Goal: Information Seeking & Learning: Understand process/instructions

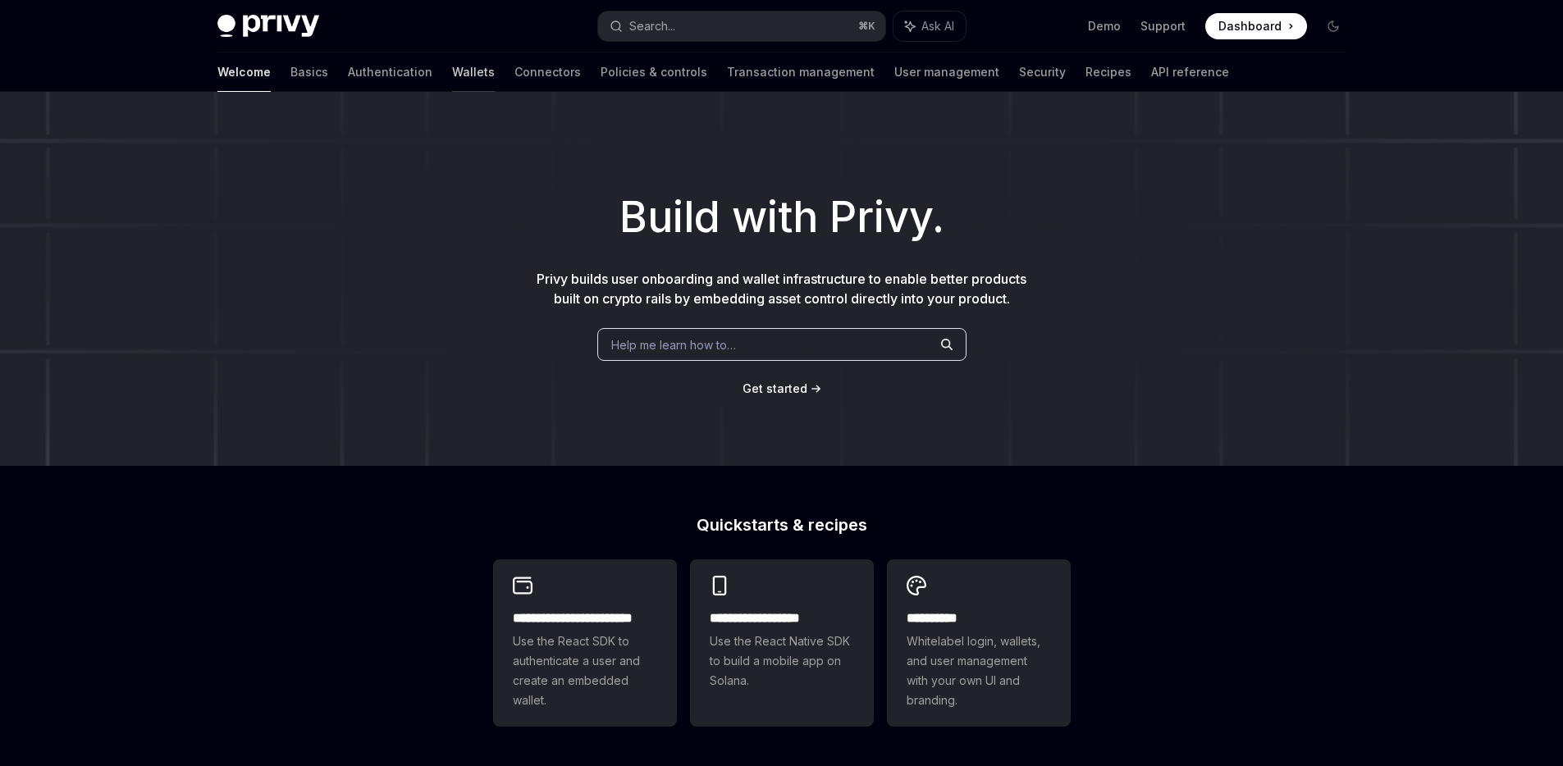
click at [452, 70] on link "Wallets" at bounding box center [473, 72] width 43 height 39
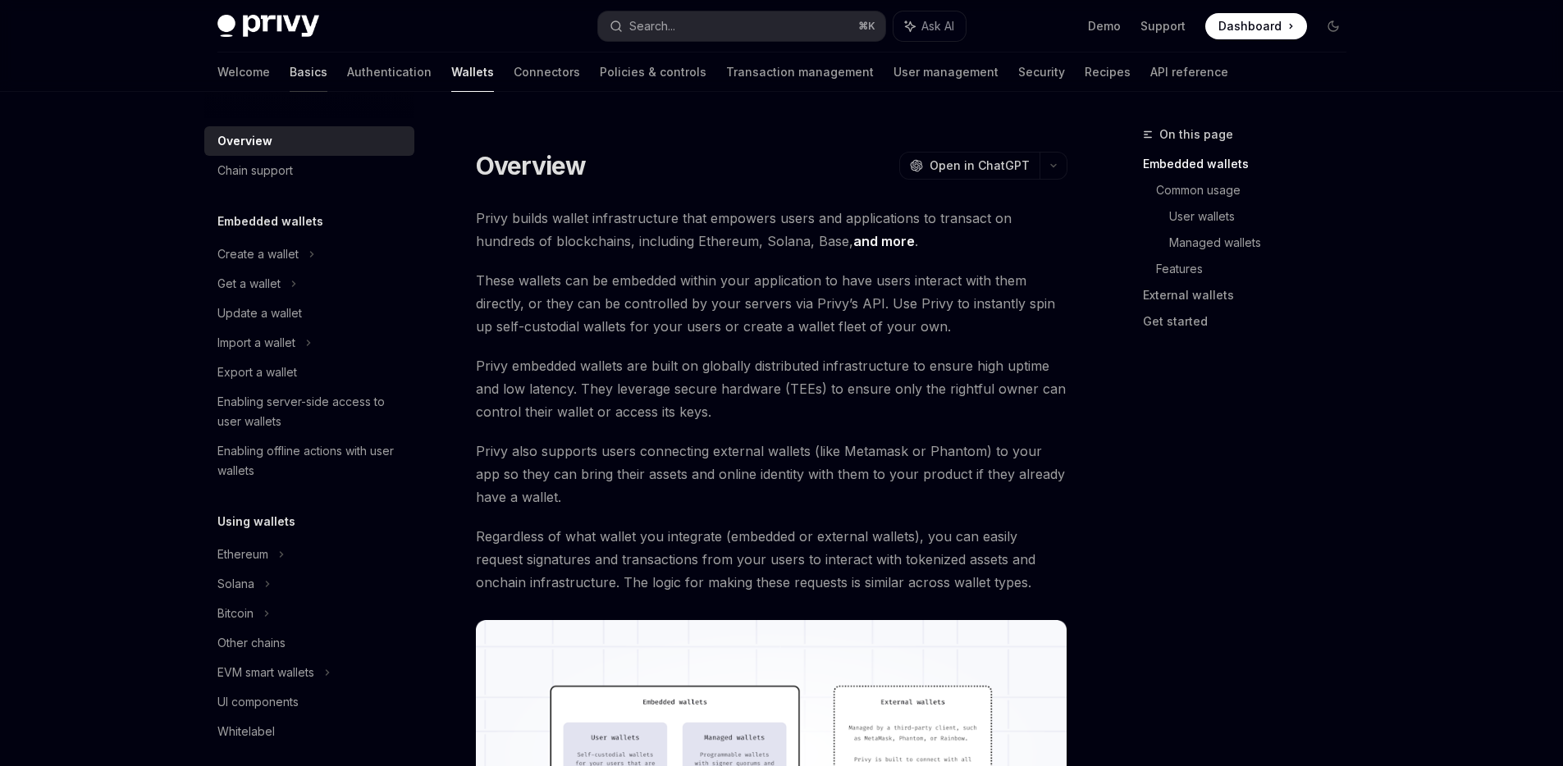
click at [290, 70] on link "Basics" at bounding box center [309, 72] width 38 height 39
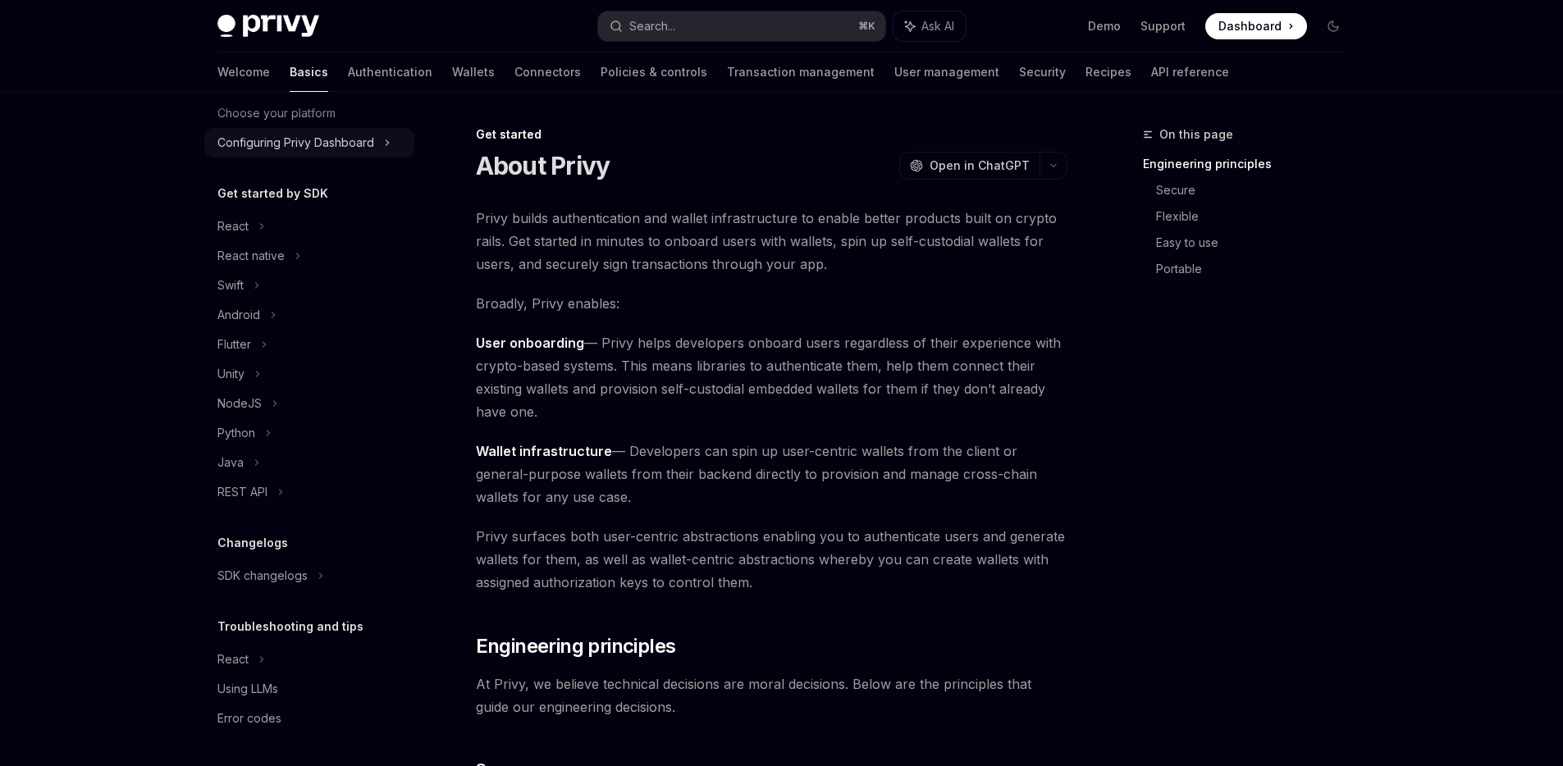
scroll to position [95, 0]
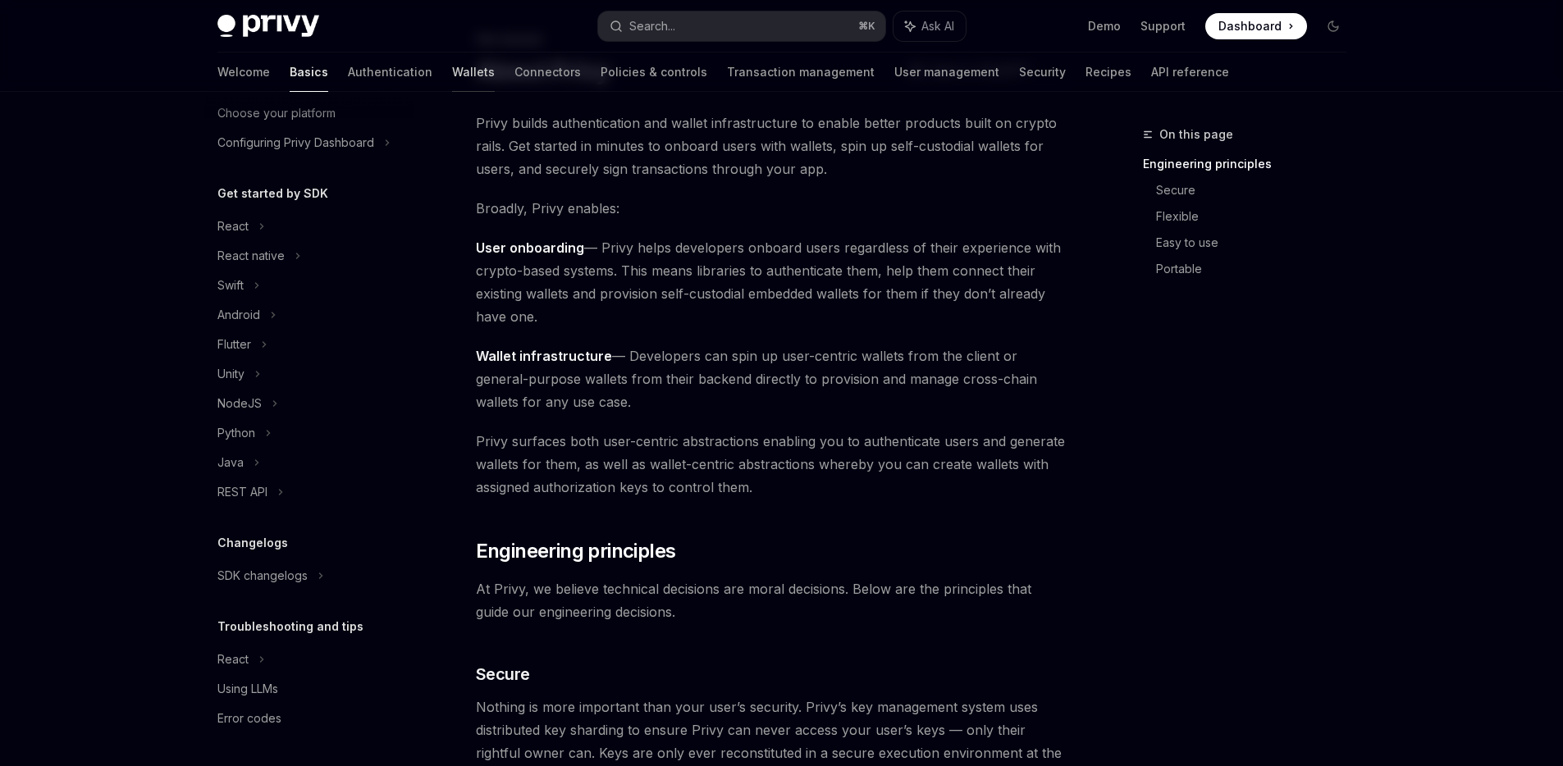
click at [452, 67] on link "Wallets" at bounding box center [473, 72] width 43 height 39
type textarea "*"
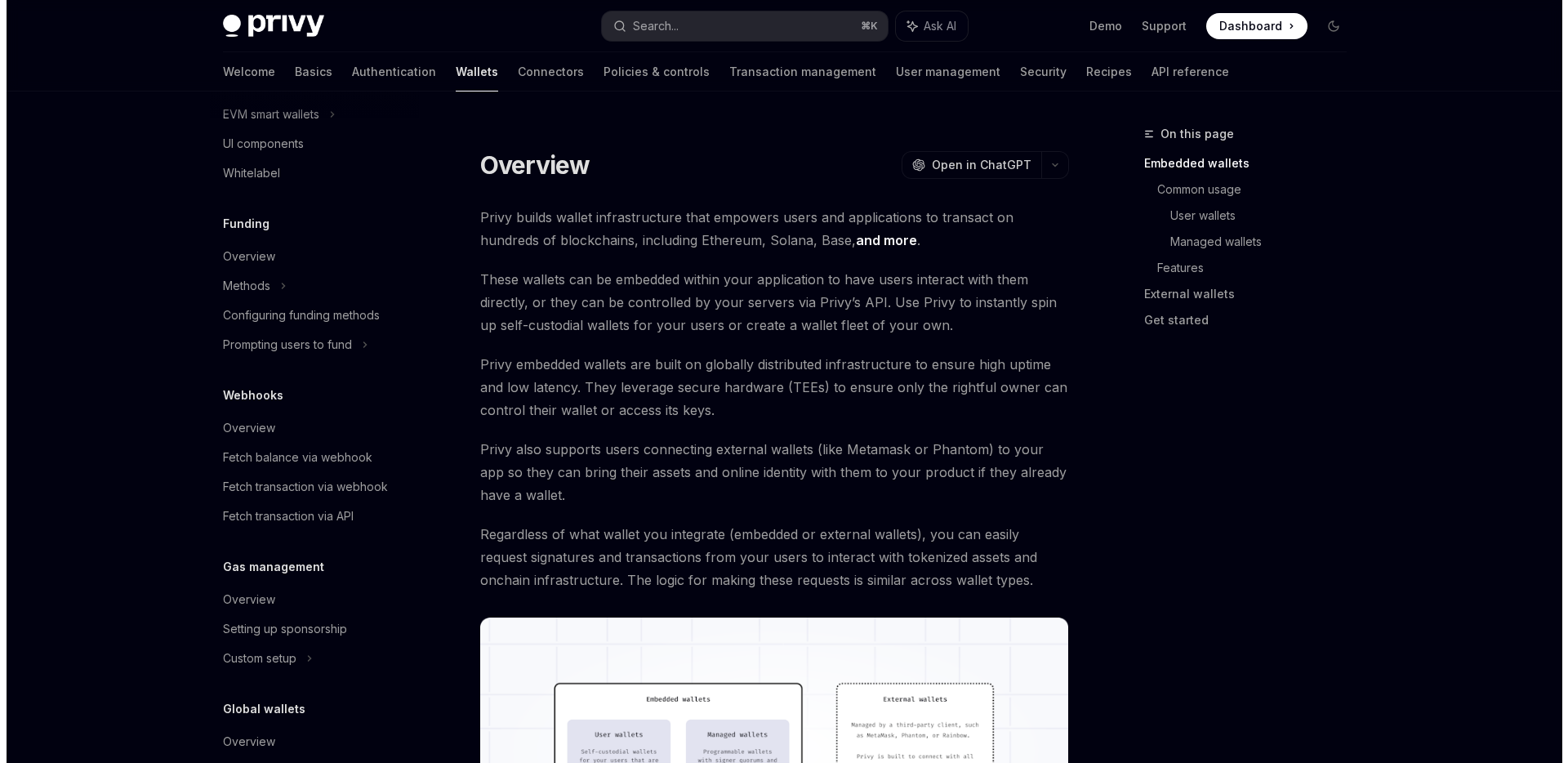
scroll to position [640, 0]
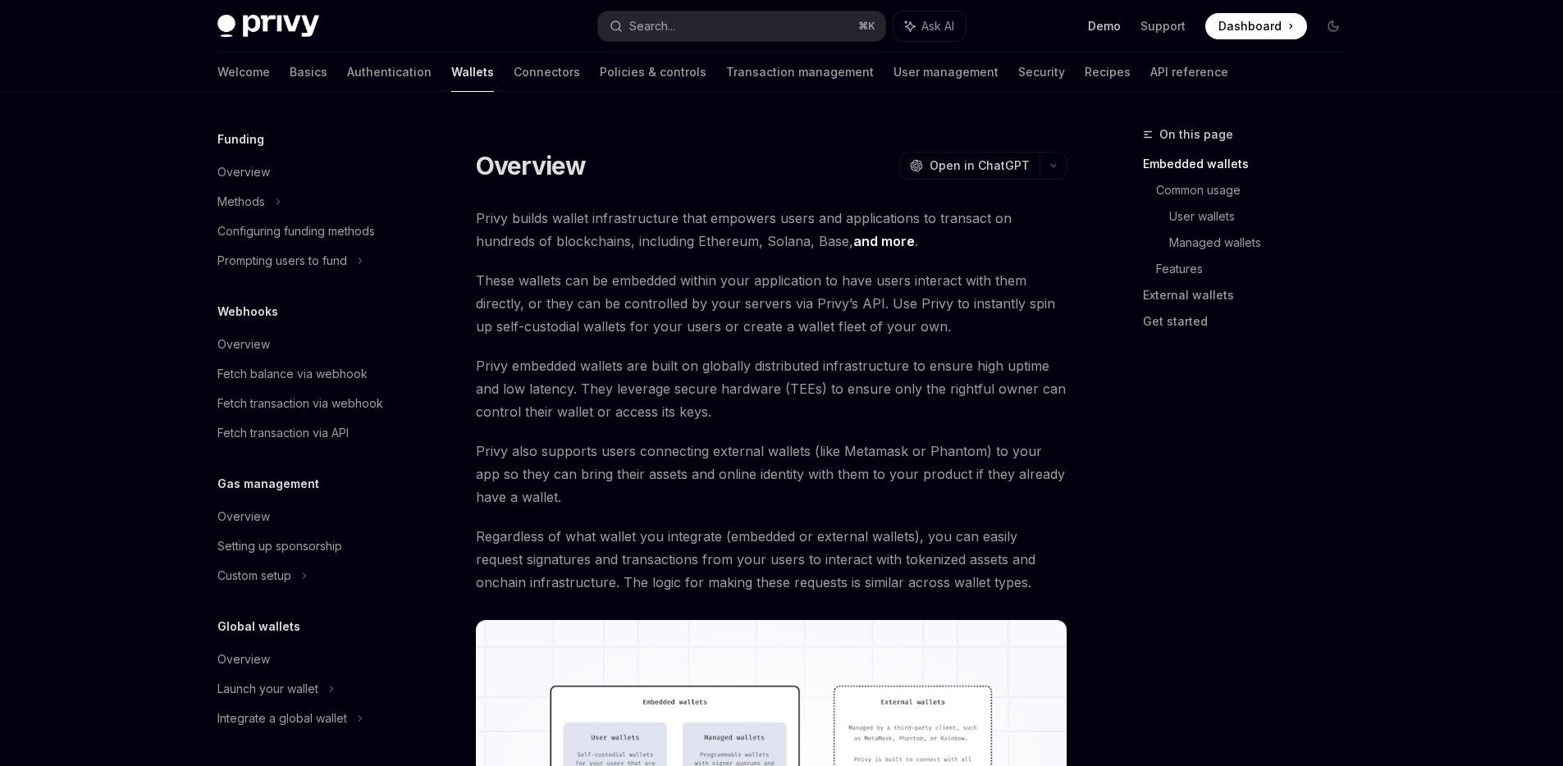
click at [1094, 23] on link "Demo" at bounding box center [1104, 26] width 33 height 16
click at [625, 21] on div "Search..." at bounding box center [643, 26] width 66 height 20
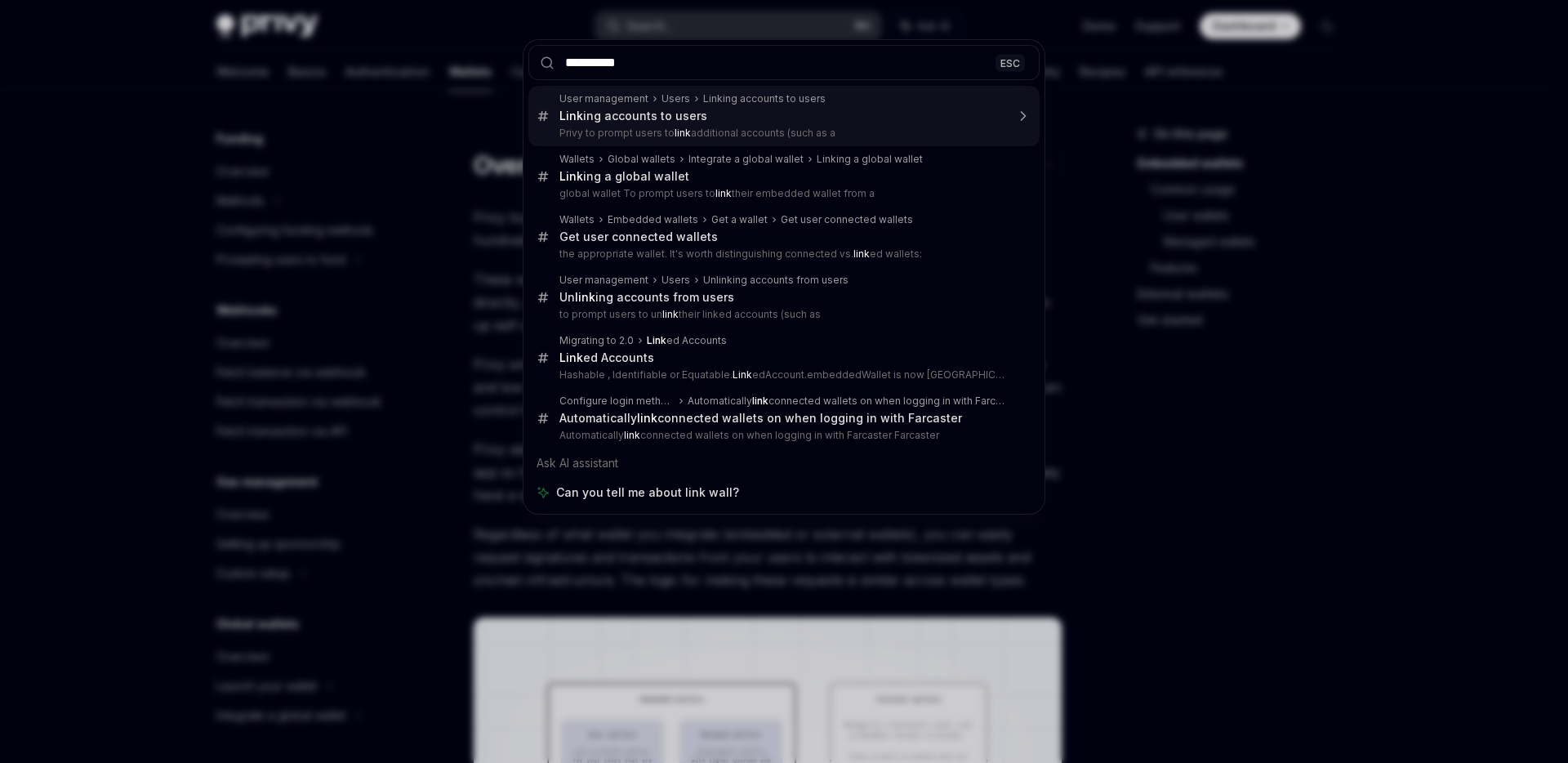
type input "**********"
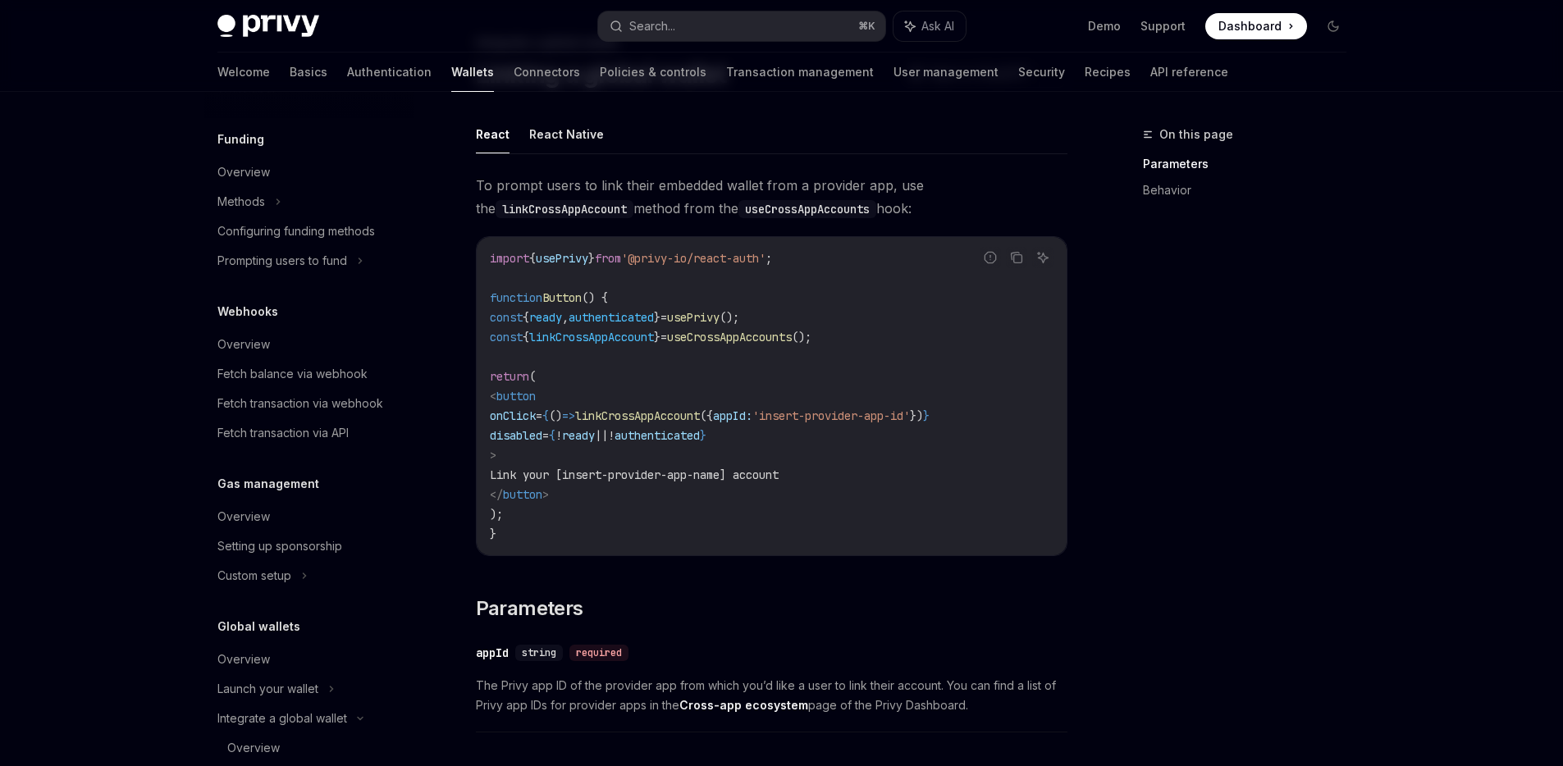
scroll to position [850, 0]
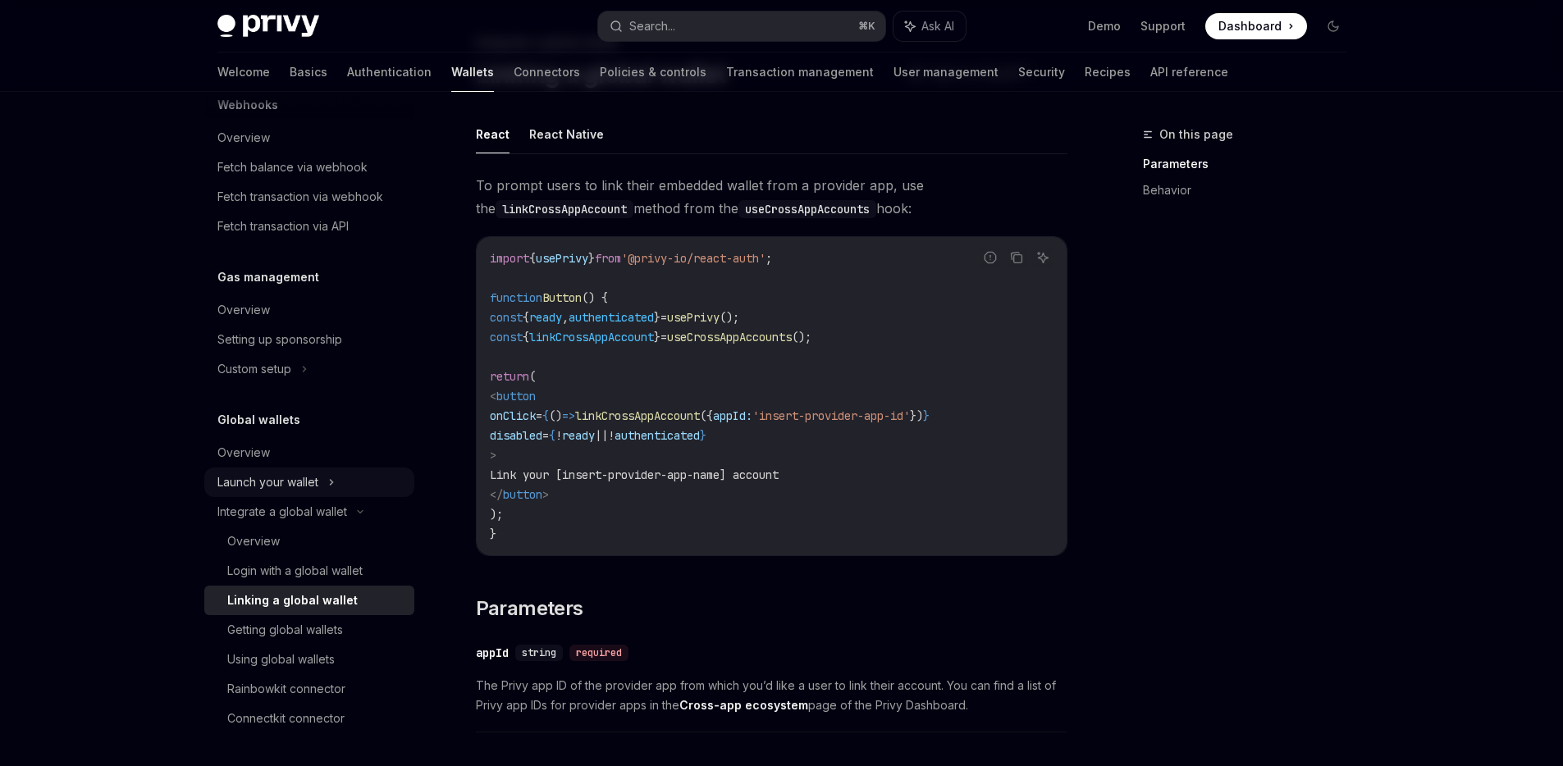
click at [318, 480] on div "Launch your wallet" at bounding box center [267, 483] width 101 height 20
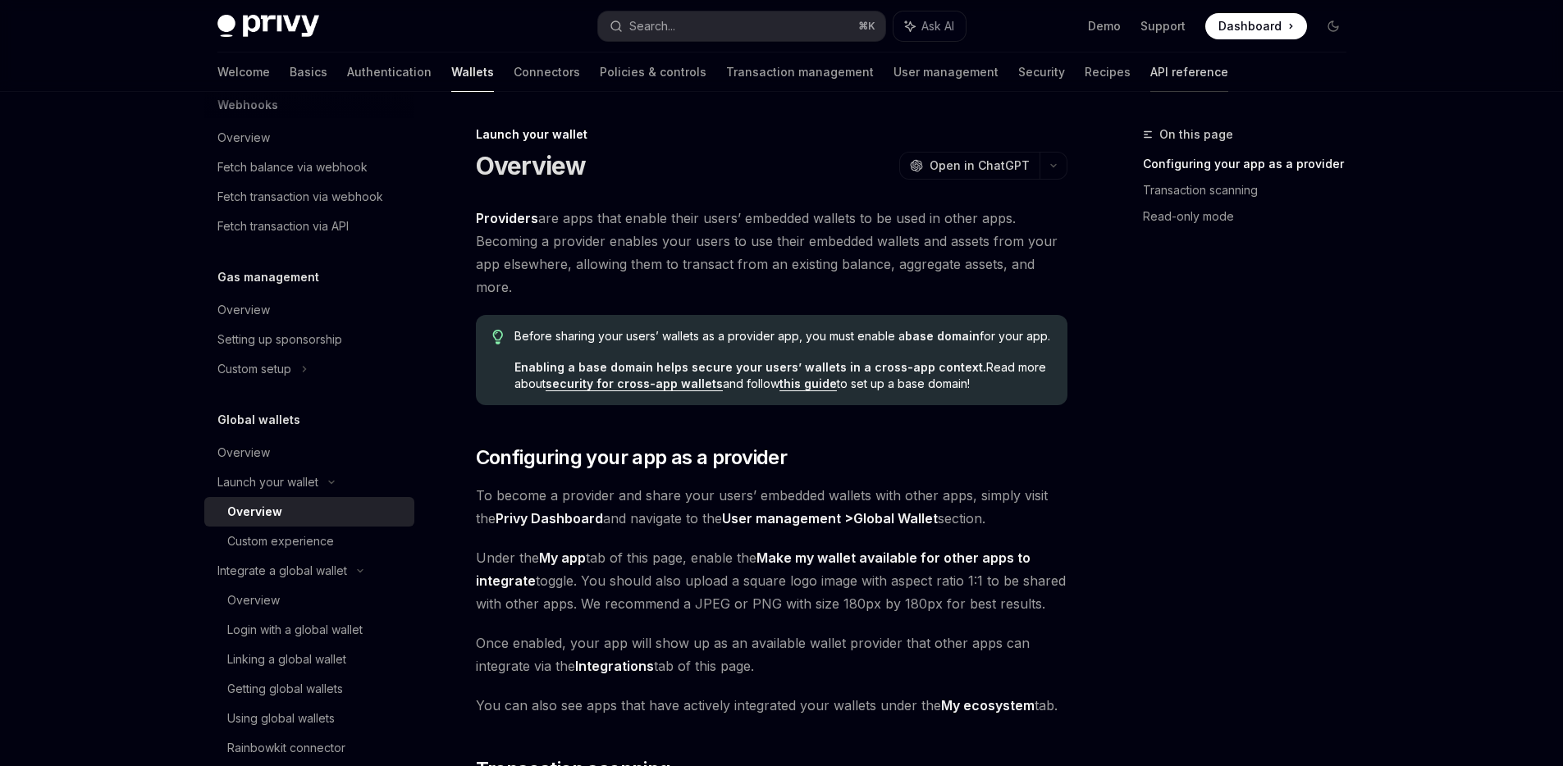
click at [1150, 62] on link "API reference" at bounding box center [1189, 72] width 78 height 39
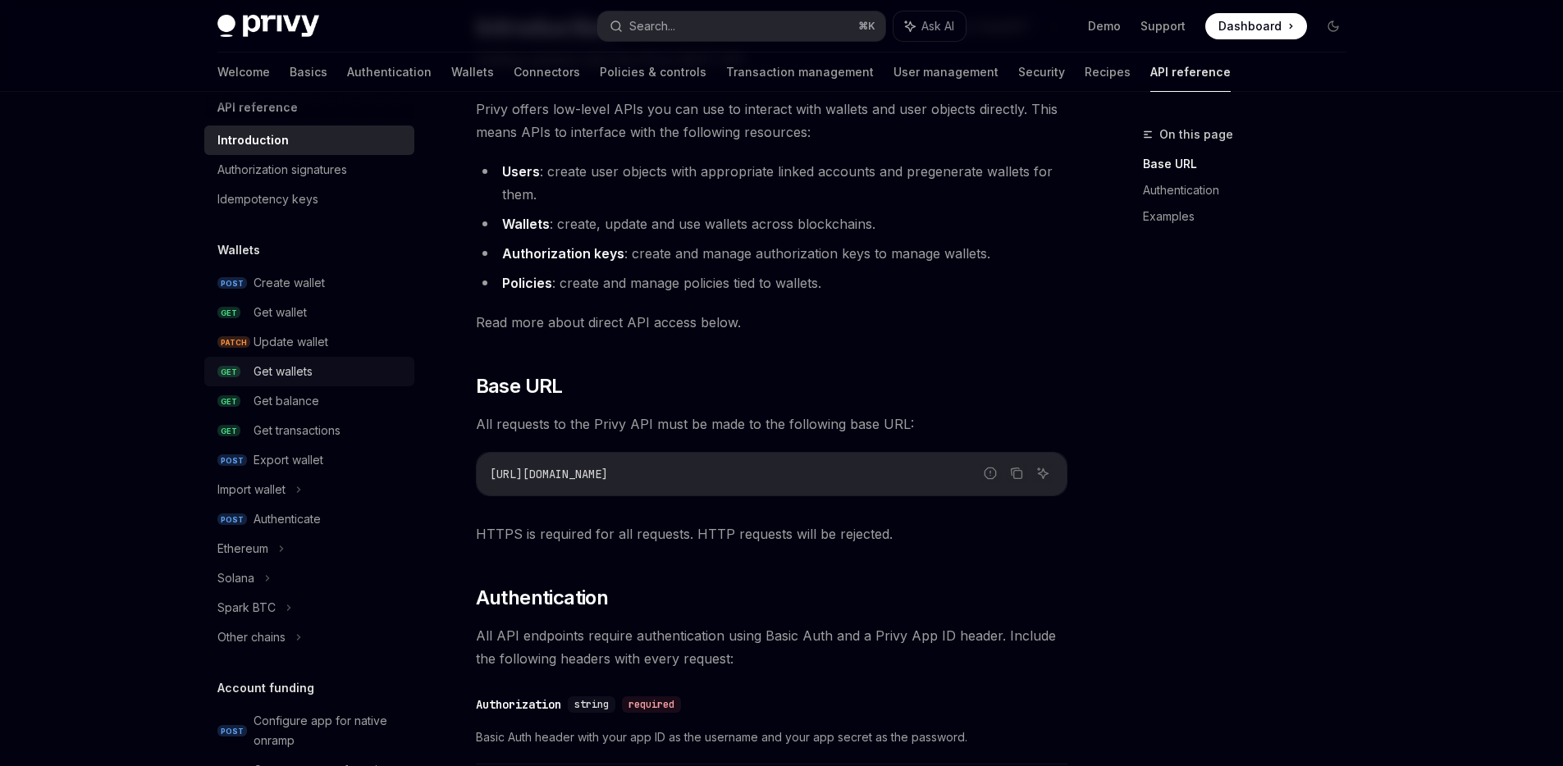
scroll to position [30, 0]
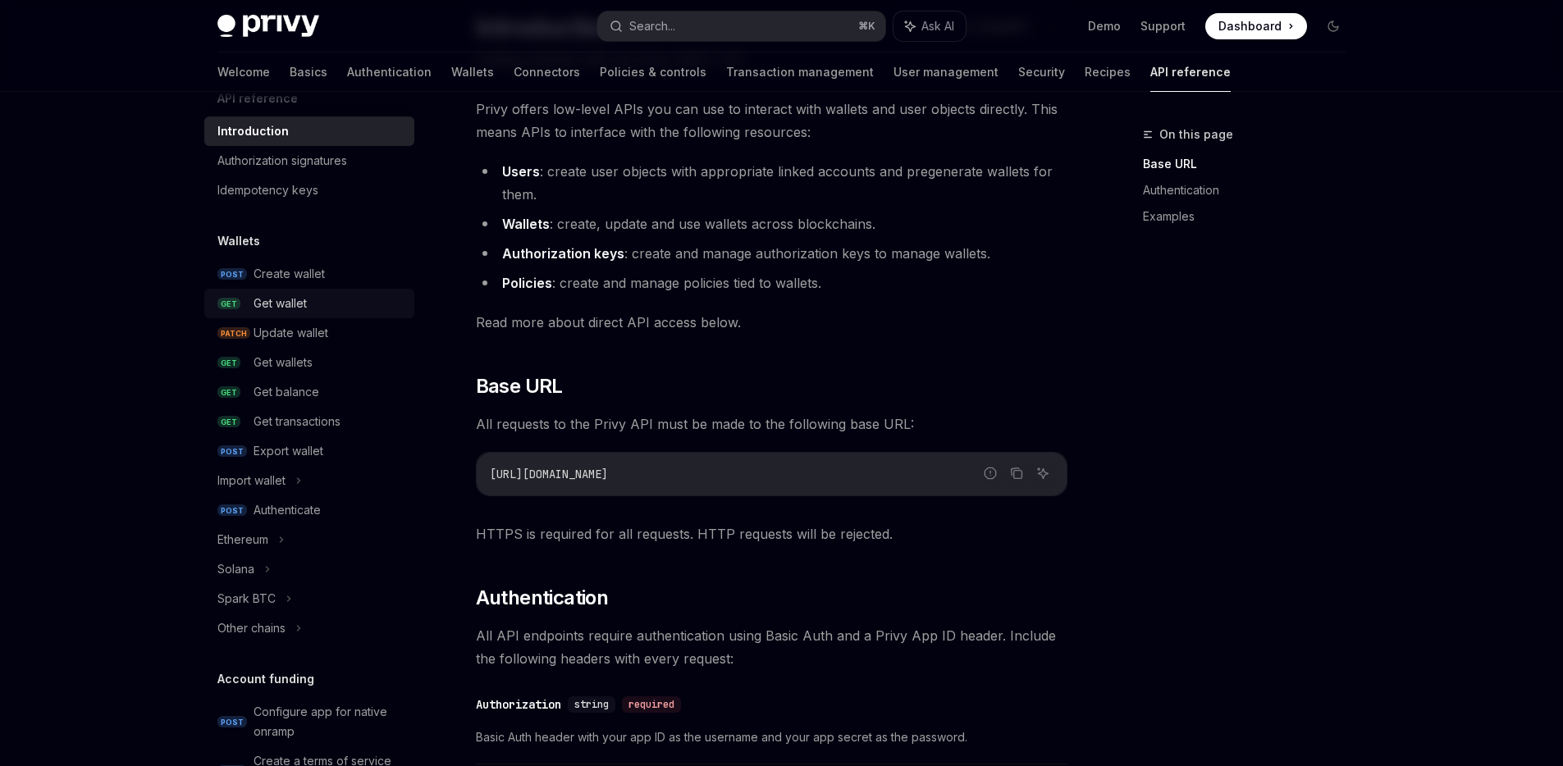
click at [308, 304] on div "Get wallet" at bounding box center [328, 304] width 151 height 20
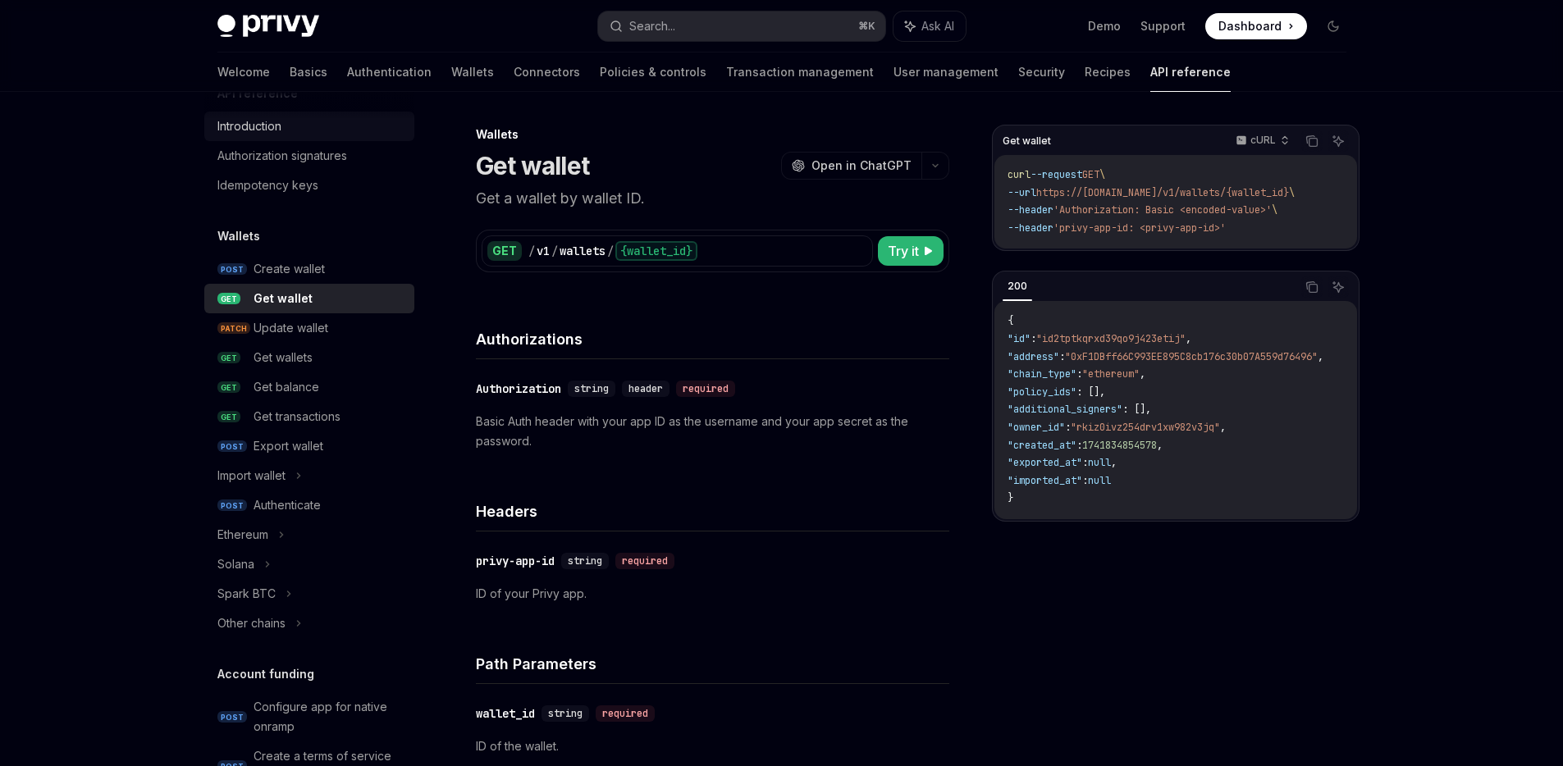
click at [260, 129] on div "Introduction" at bounding box center [249, 126] width 64 height 20
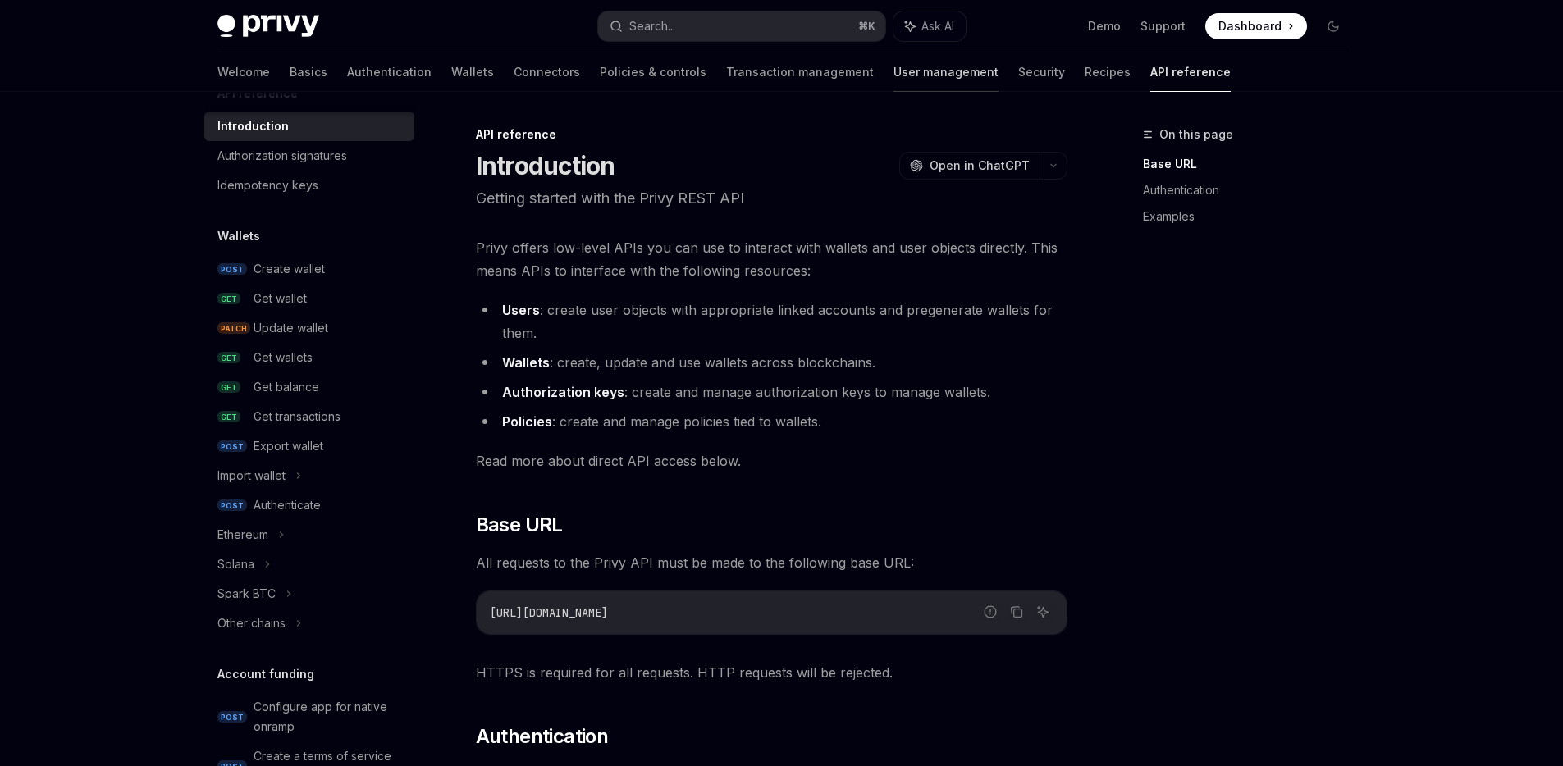
click at [893, 74] on link "User management" at bounding box center [945, 72] width 105 height 39
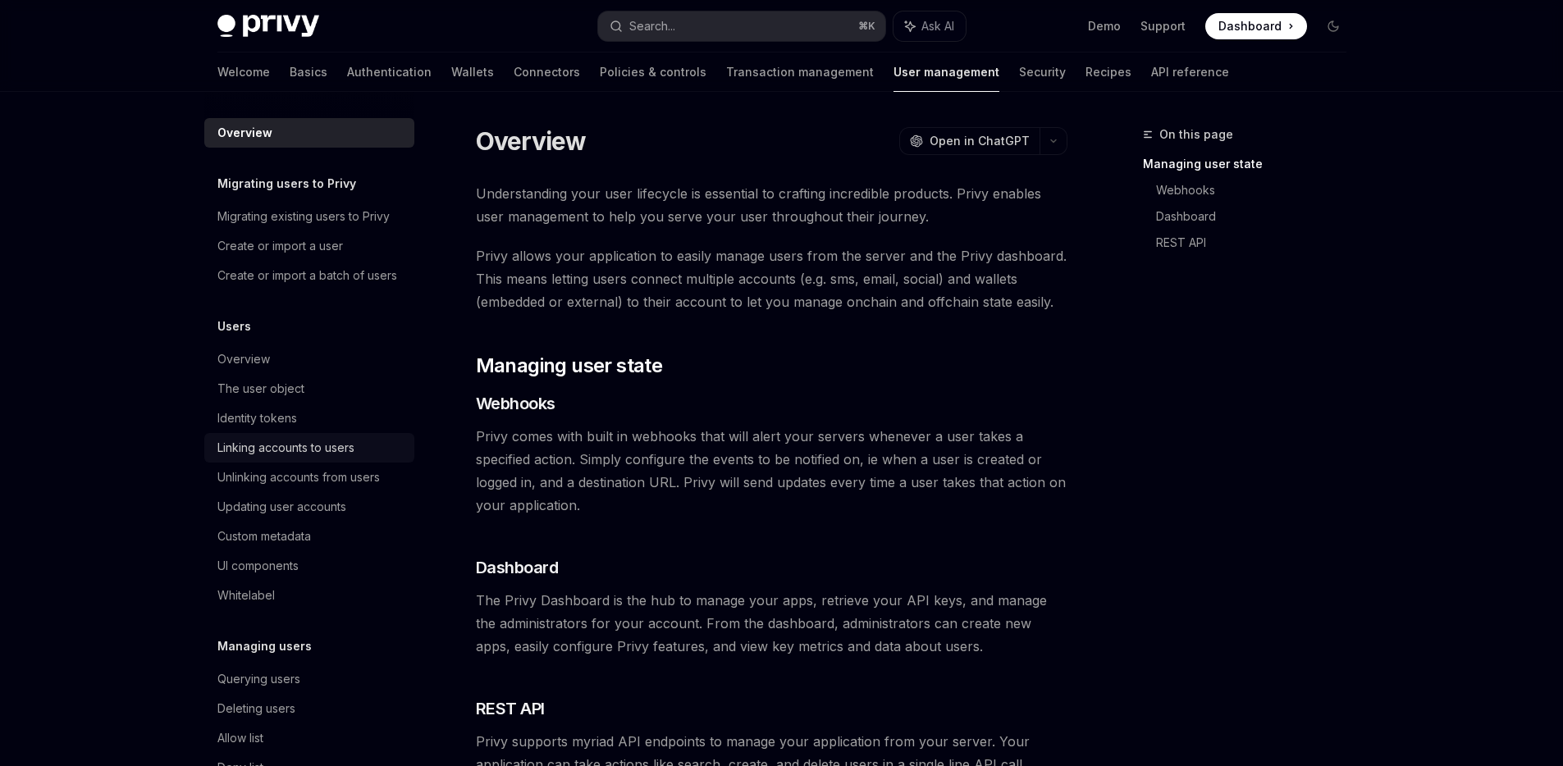
click at [304, 458] on div "Linking accounts to users" at bounding box center [285, 448] width 137 height 20
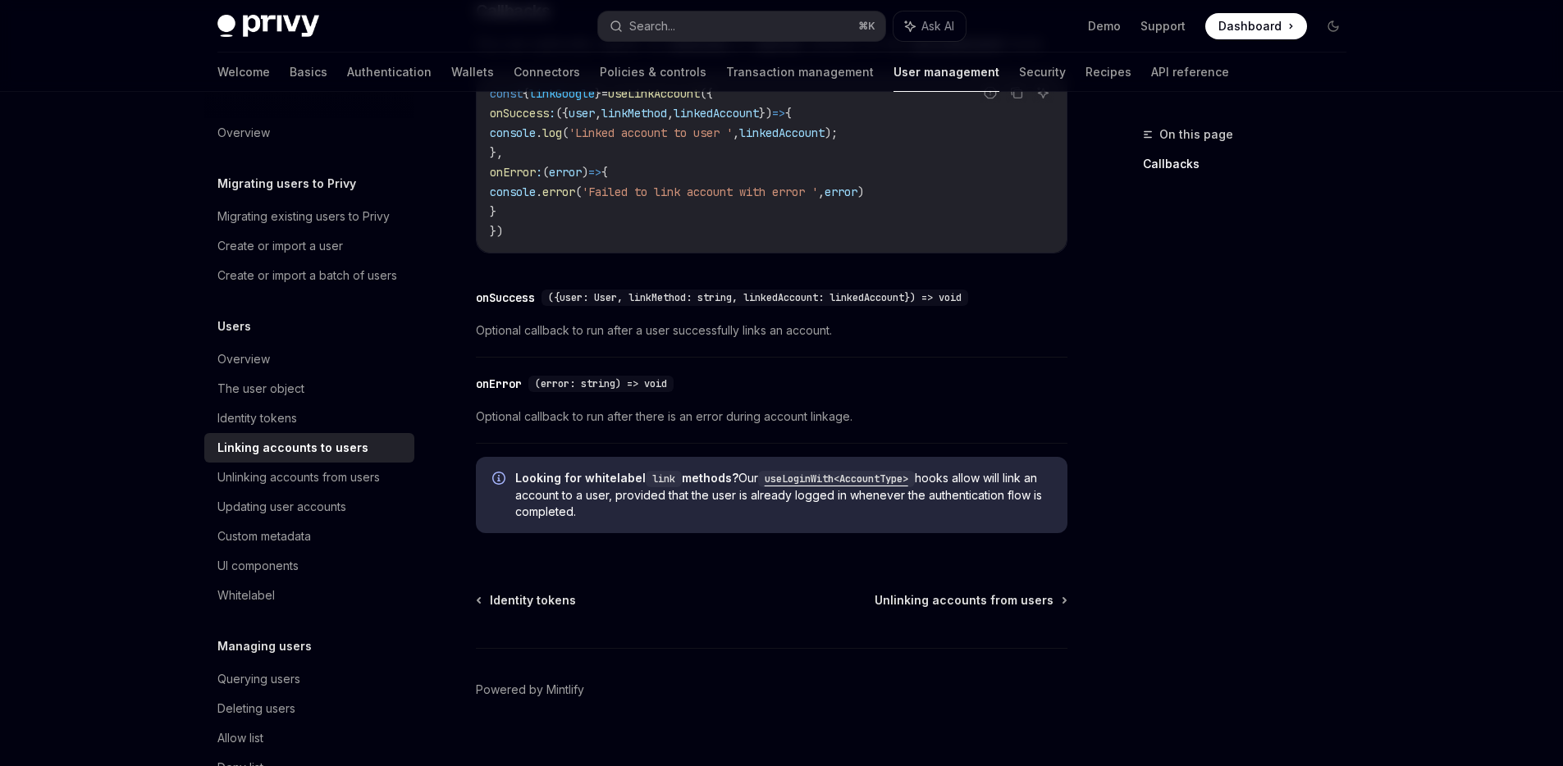
scroll to position [1876, 0]
click at [300, 571] on link "UI components" at bounding box center [309, 566] width 210 height 30
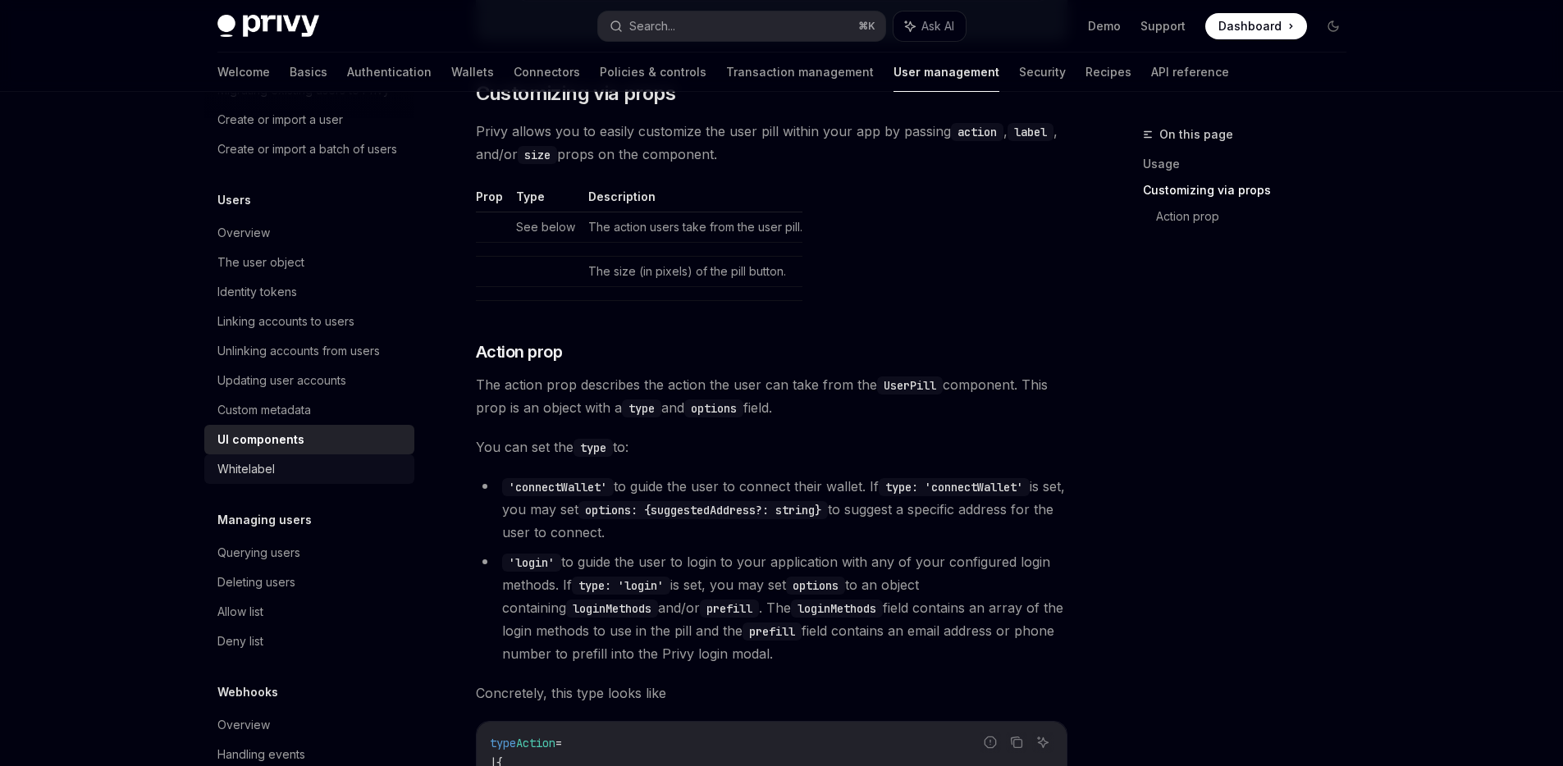
scroll to position [182, 0]
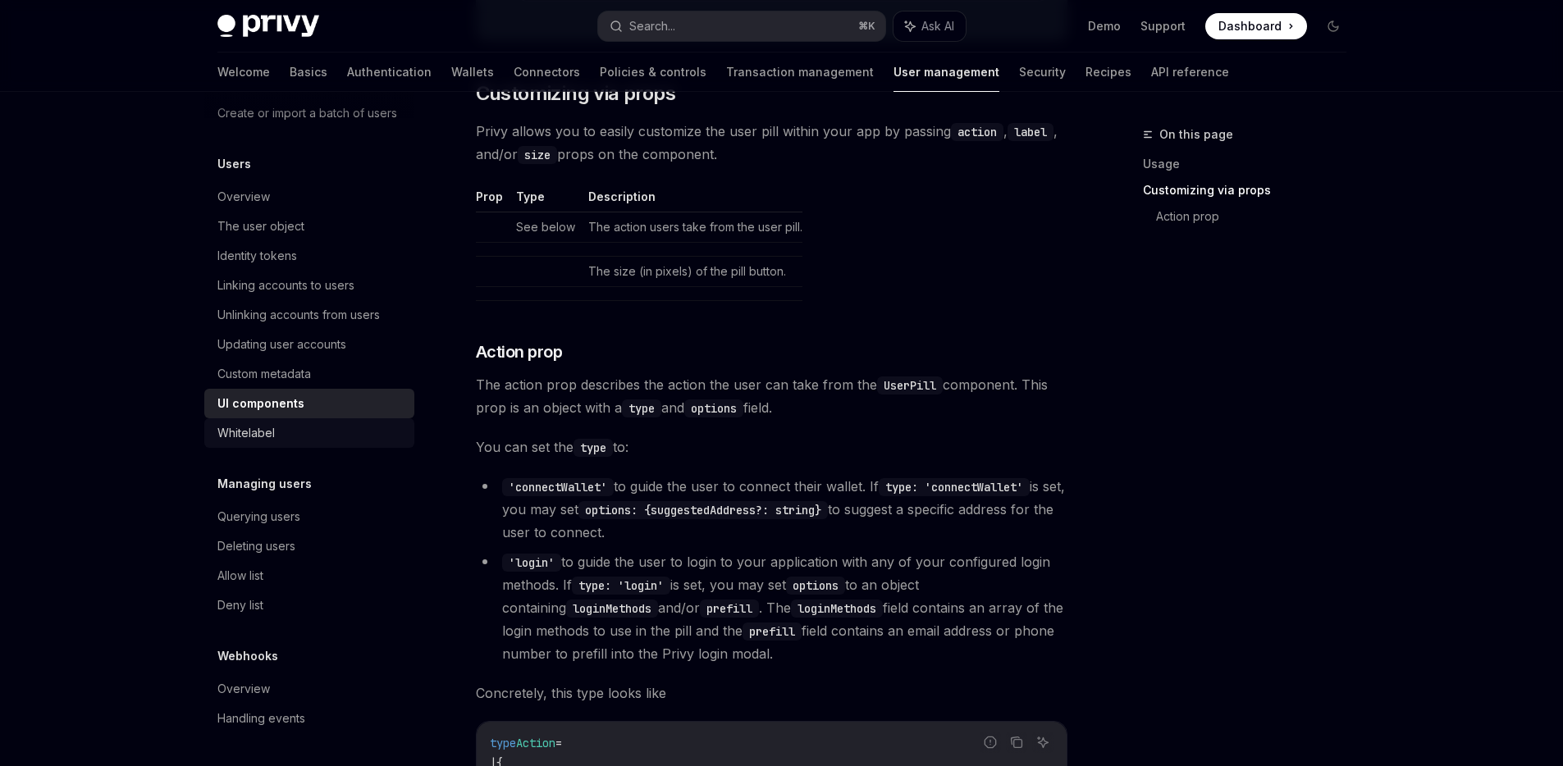
click at [289, 441] on div "Whitelabel" at bounding box center [310, 433] width 187 height 20
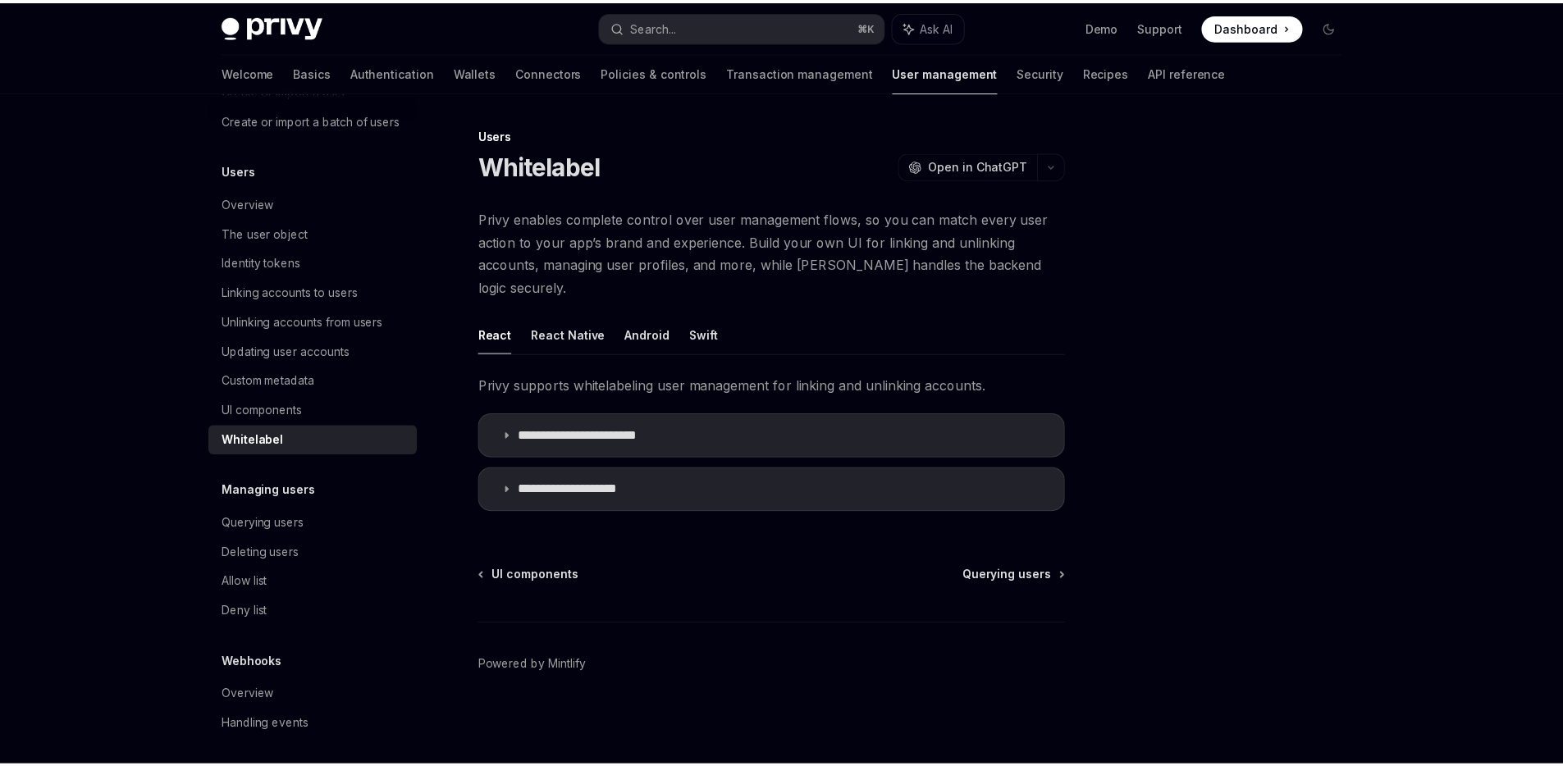
scroll to position [146, 0]
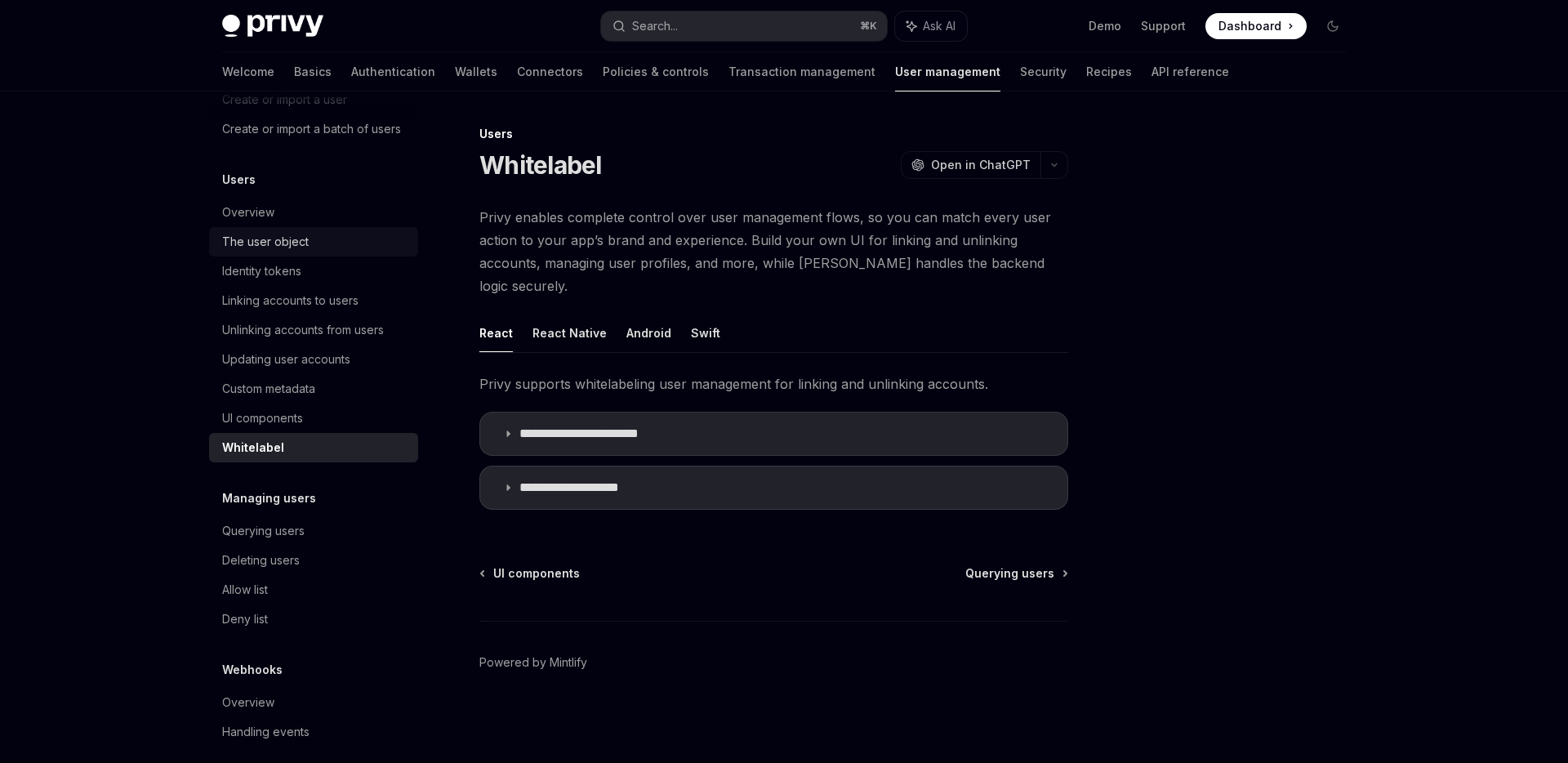
click at [282, 252] on div "The user object" at bounding box center [265, 242] width 87 height 20
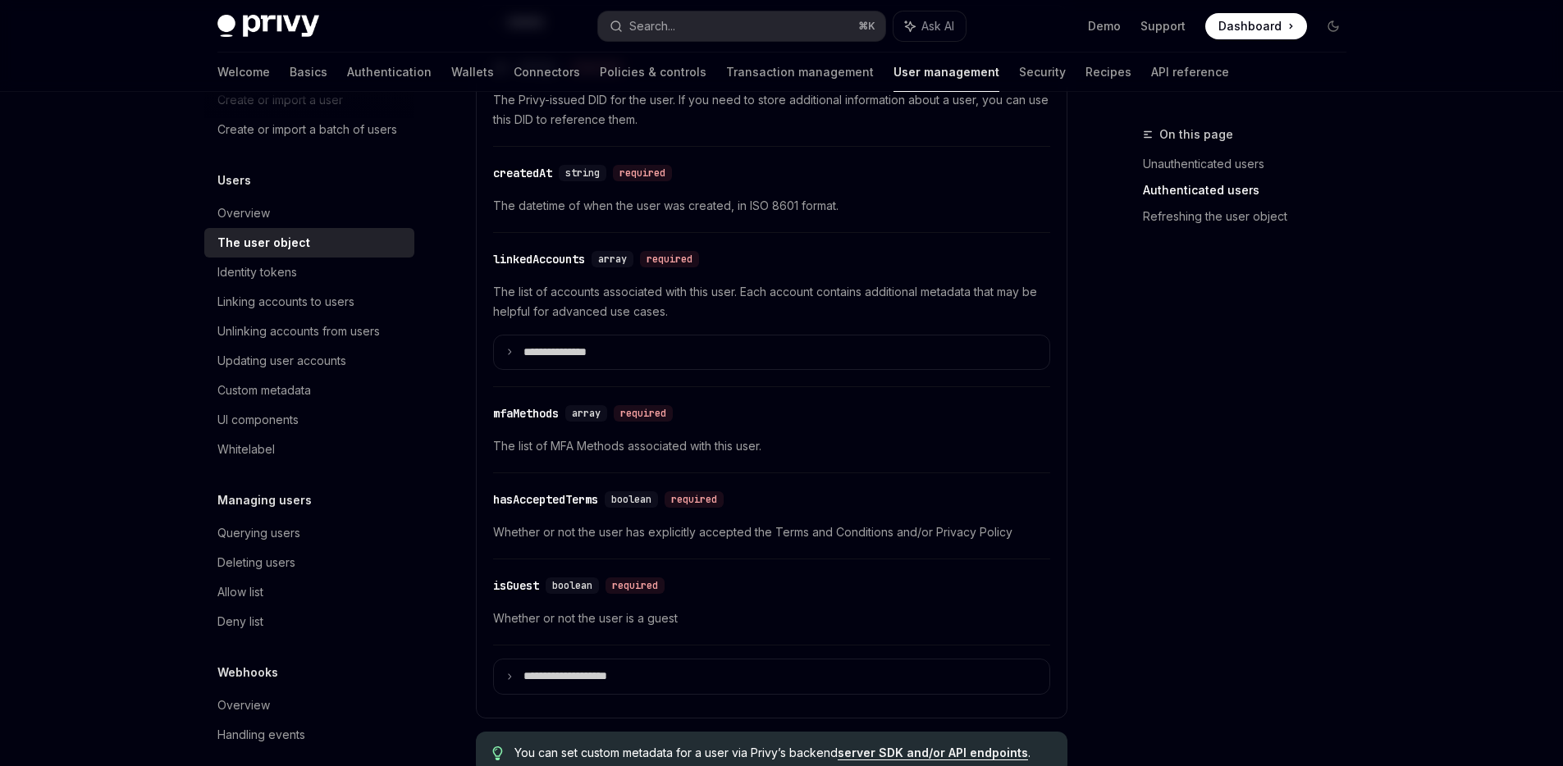
scroll to position [593, 0]
click at [586, 347] on p "**********" at bounding box center [567, 350] width 89 height 15
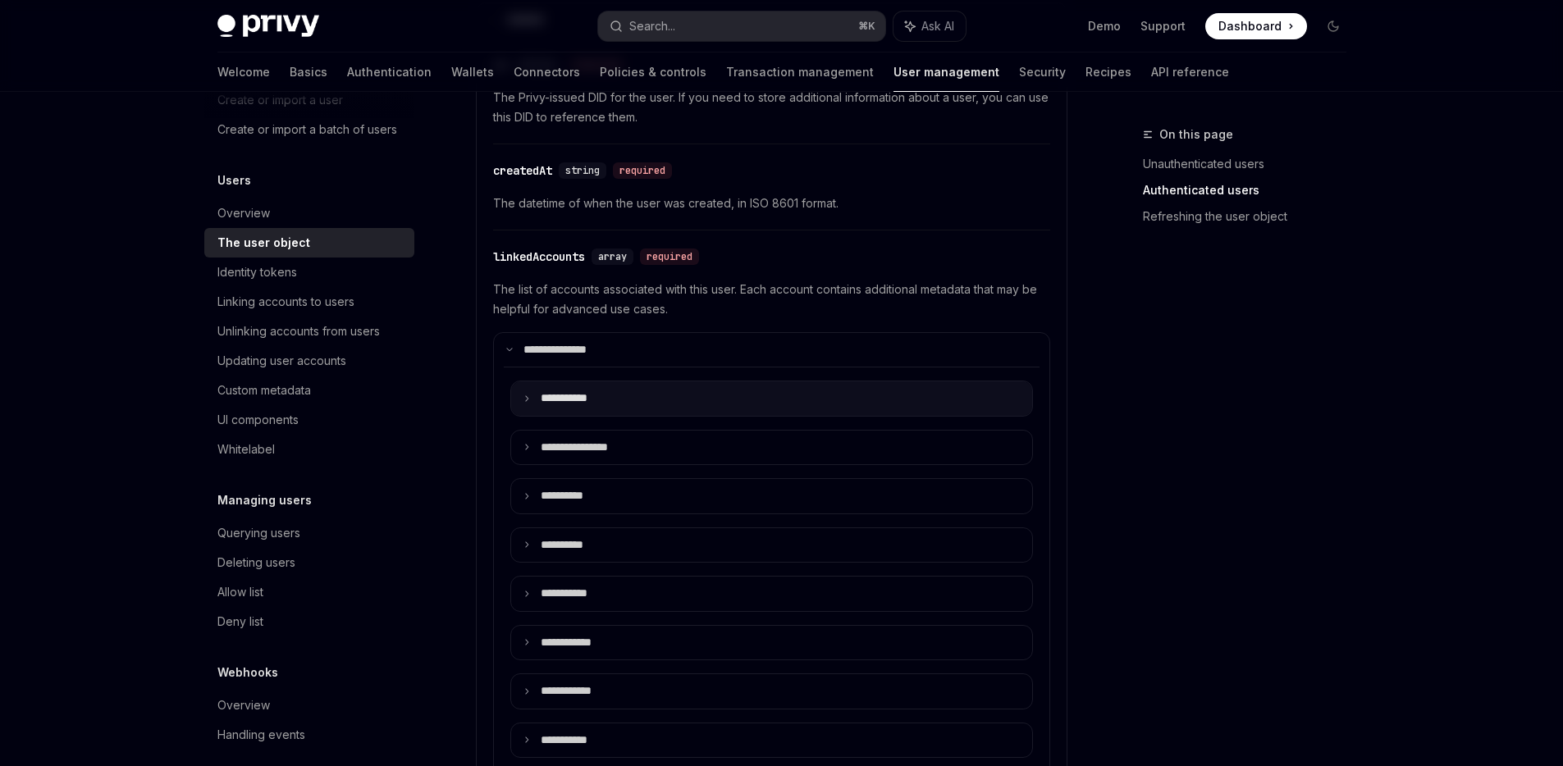
click at [639, 400] on summary "**** ******" at bounding box center [771, 398] width 521 height 34
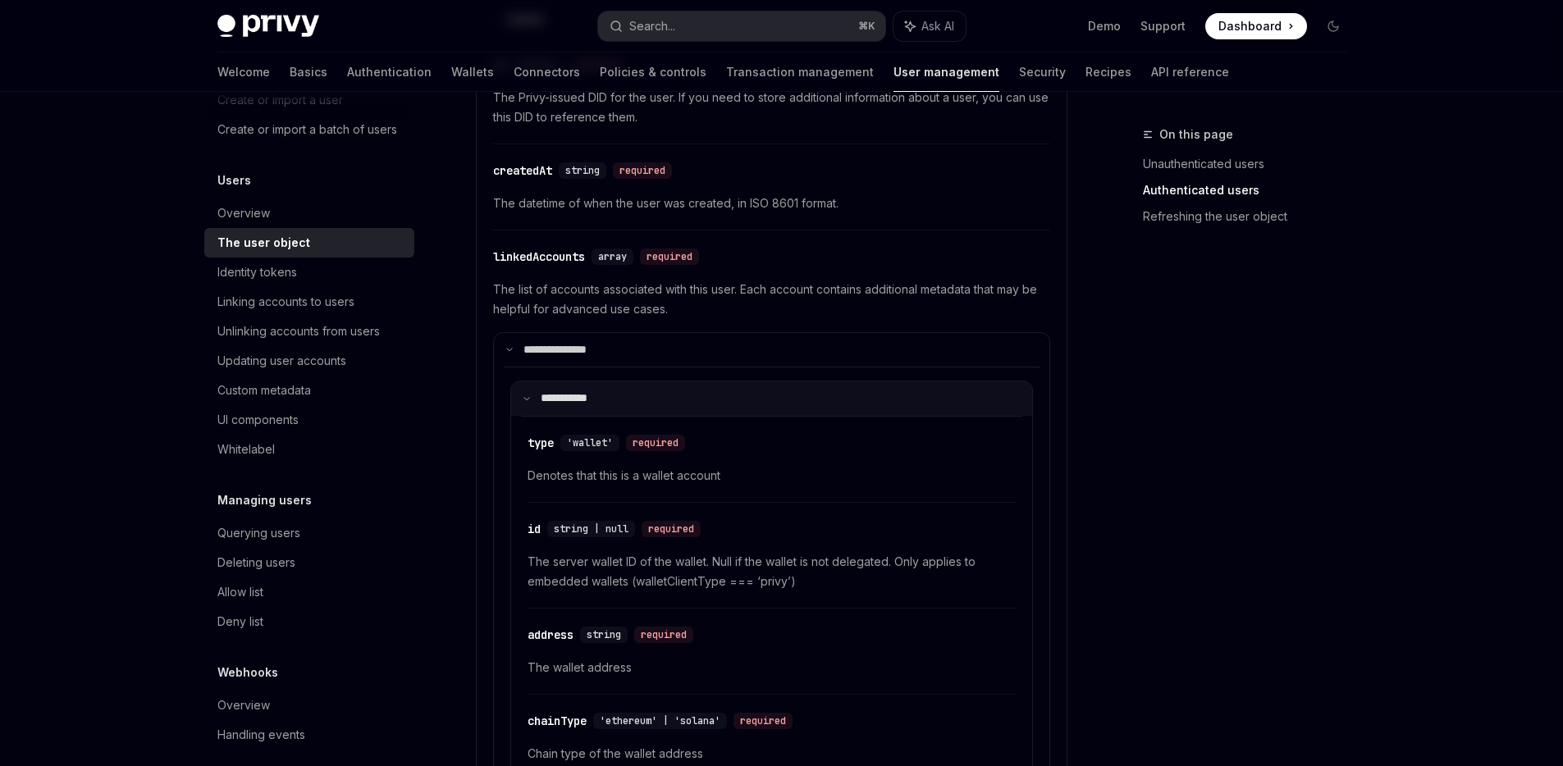
click at [639, 400] on summary "**** ******" at bounding box center [771, 398] width 521 height 34
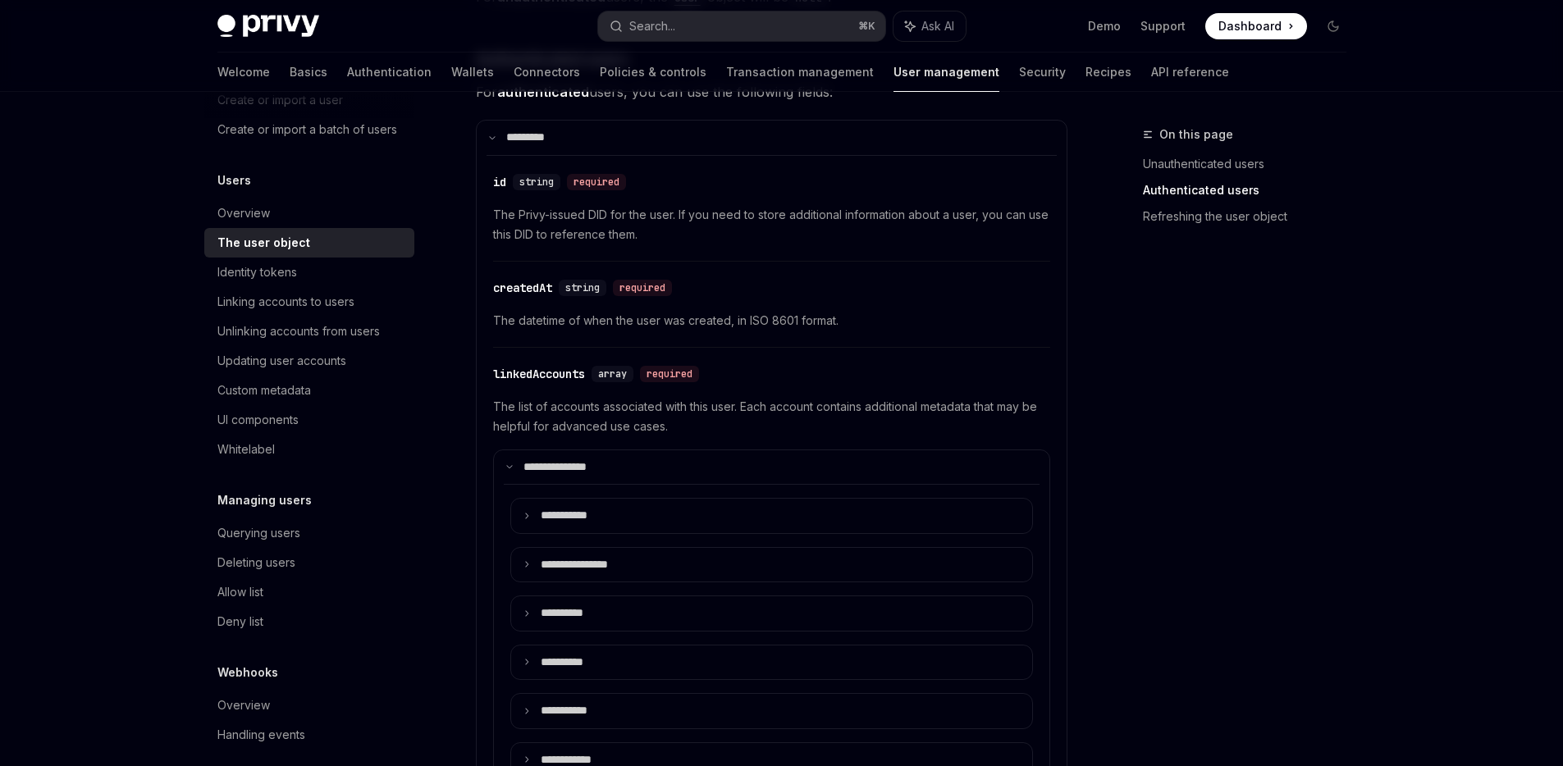
scroll to position [473, 0]
click at [290, 317] on link "Linking accounts to users" at bounding box center [309, 302] width 210 height 30
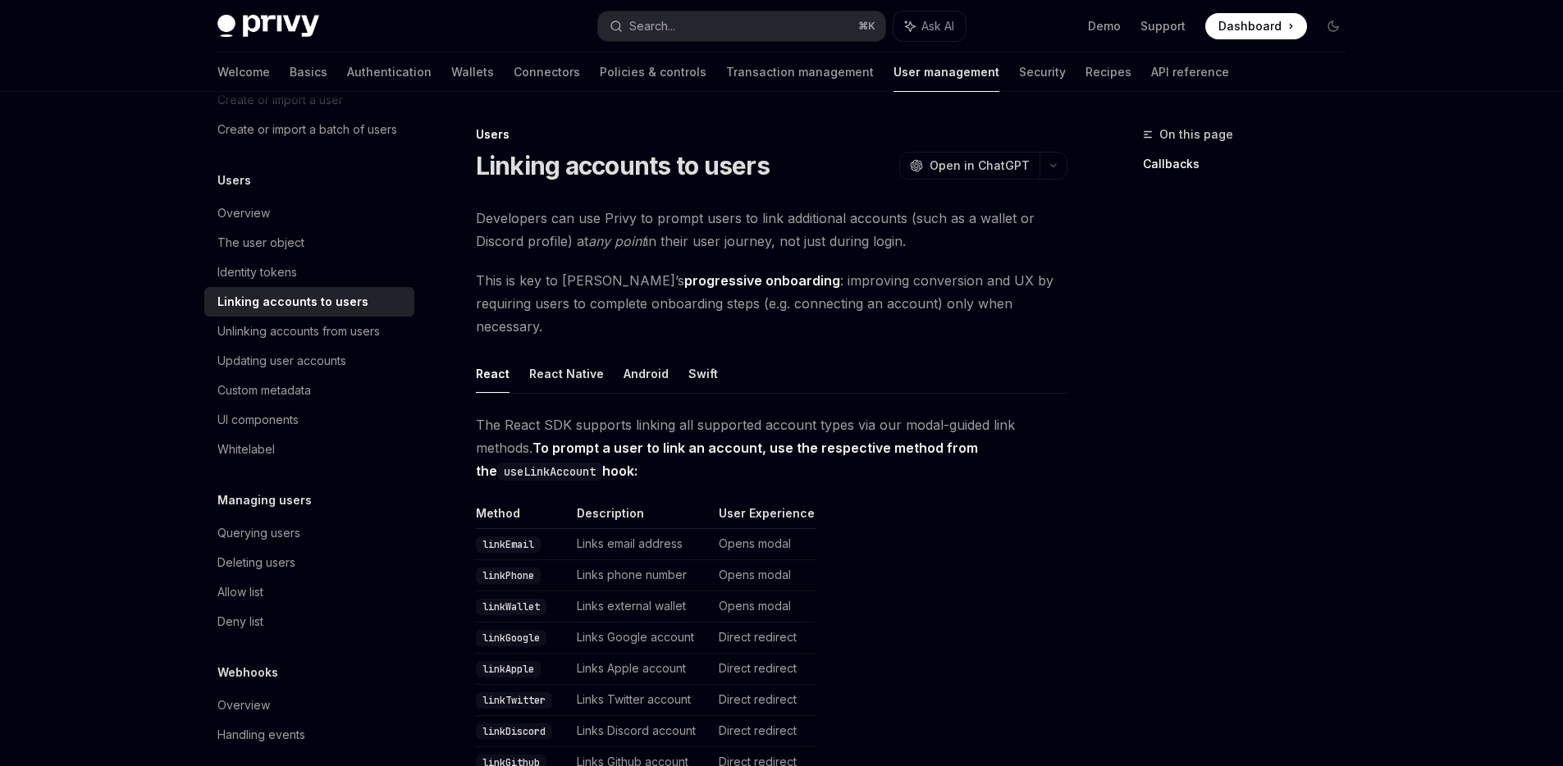
type textarea "*"
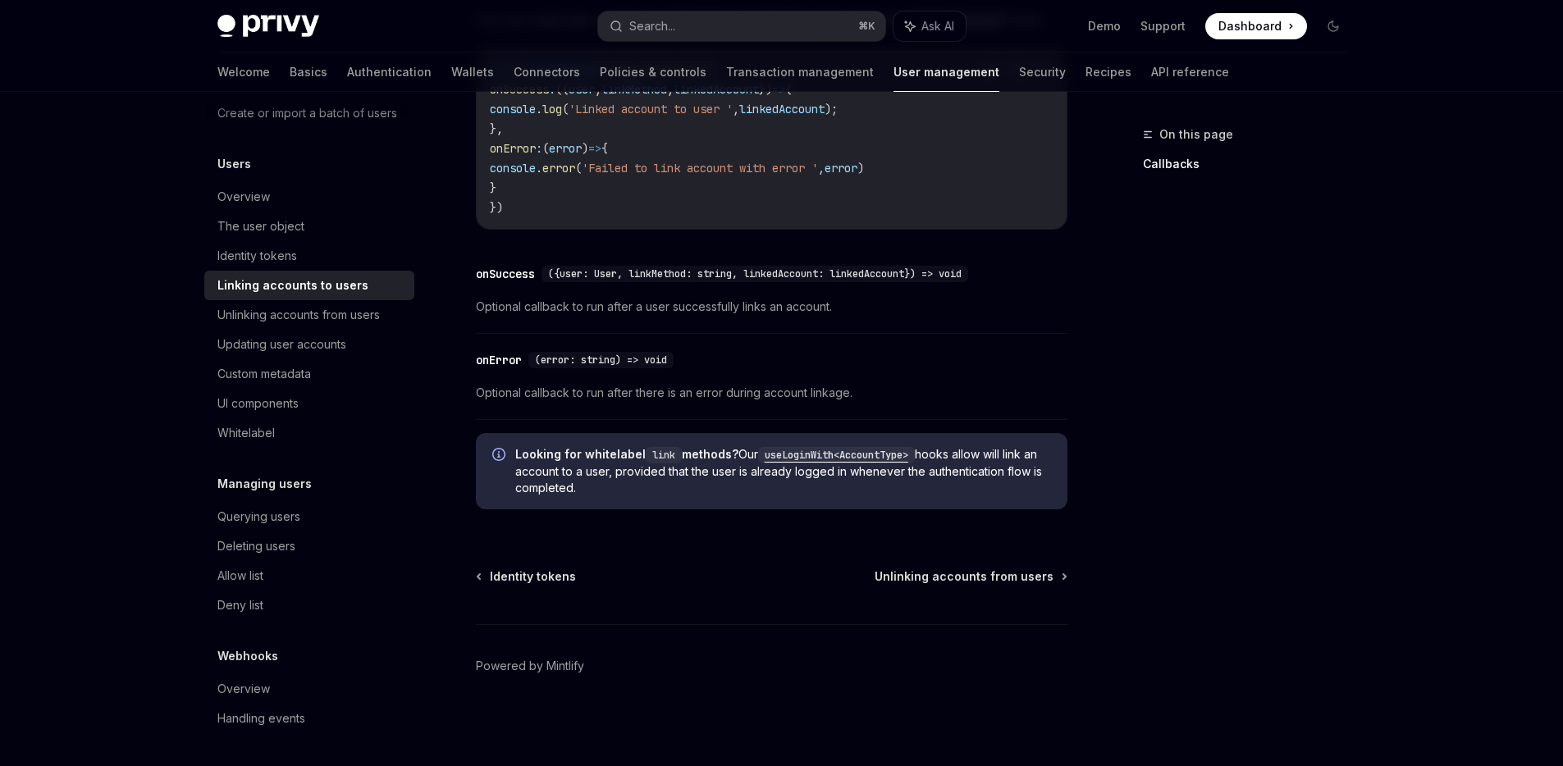
scroll to position [1894, 0]
